Goal: Check status

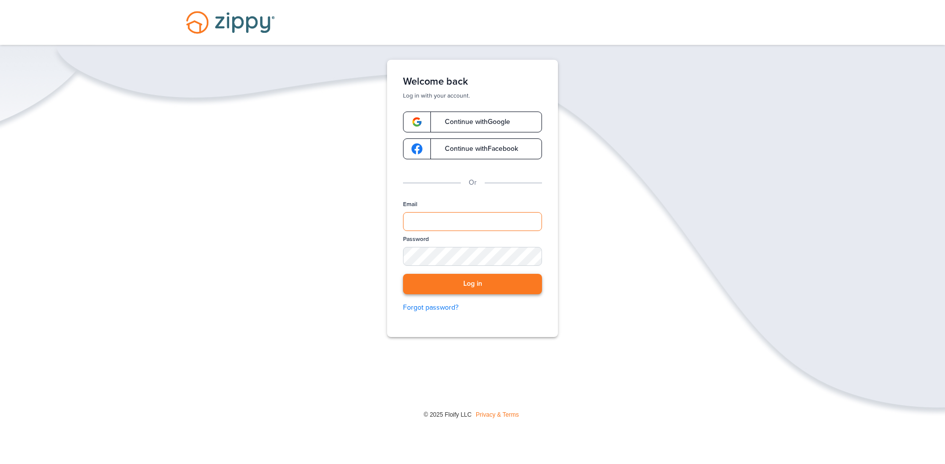
type input "**********"
click at [431, 284] on button "Log in" at bounding box center [472, 284] width 139 height 20
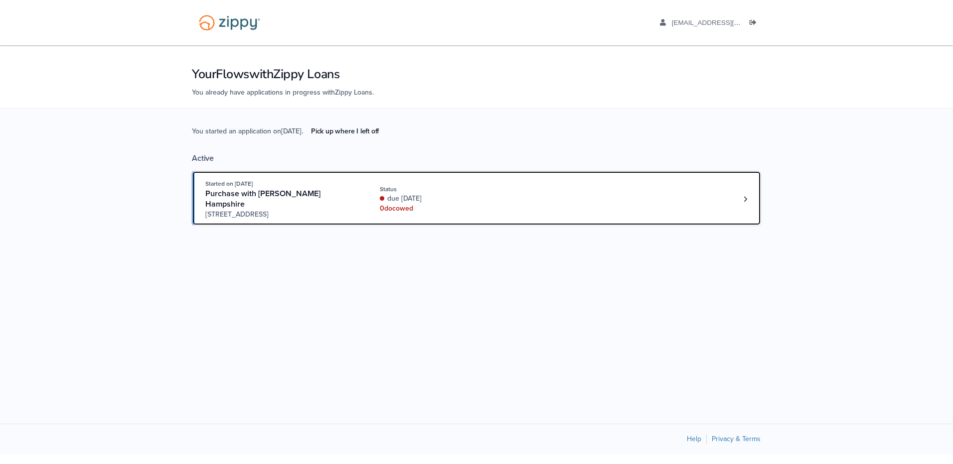
click at [460, 194] on div "due 3 days ago" at bounding box center [446, 199] width 133 height 10
